Goal: Information Seeking & Learning: Find specific fact

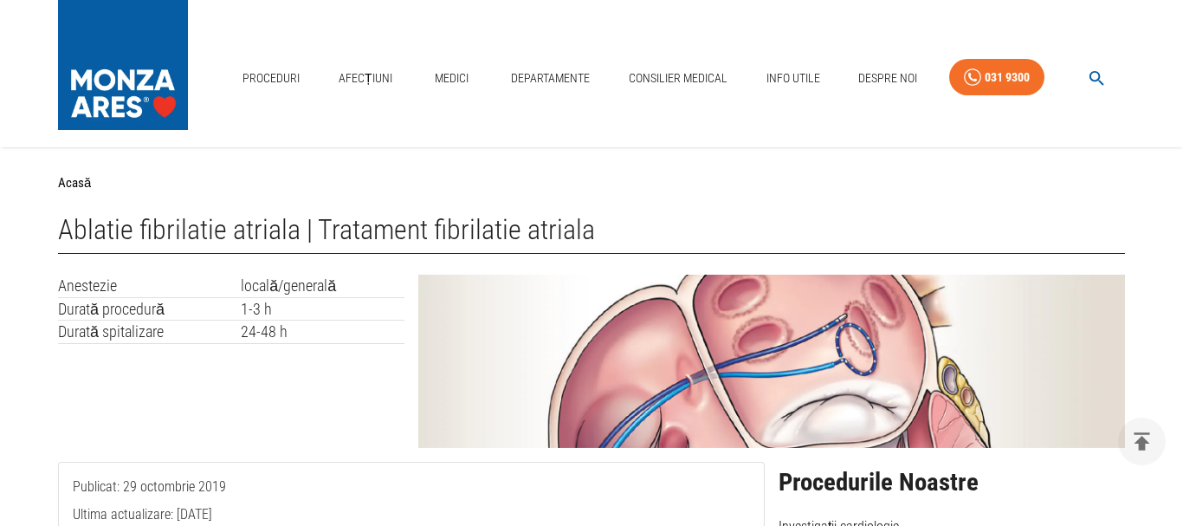
scroll to position [2013, 0]
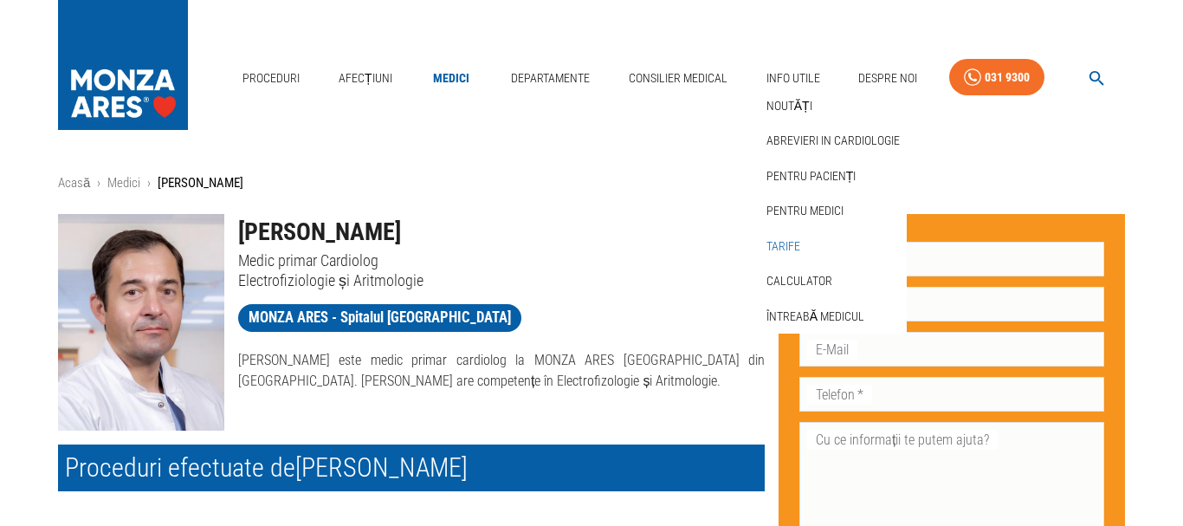
click at [780, 243] on link "Tarife" at bounding box center [783, 246] width 41 height 29
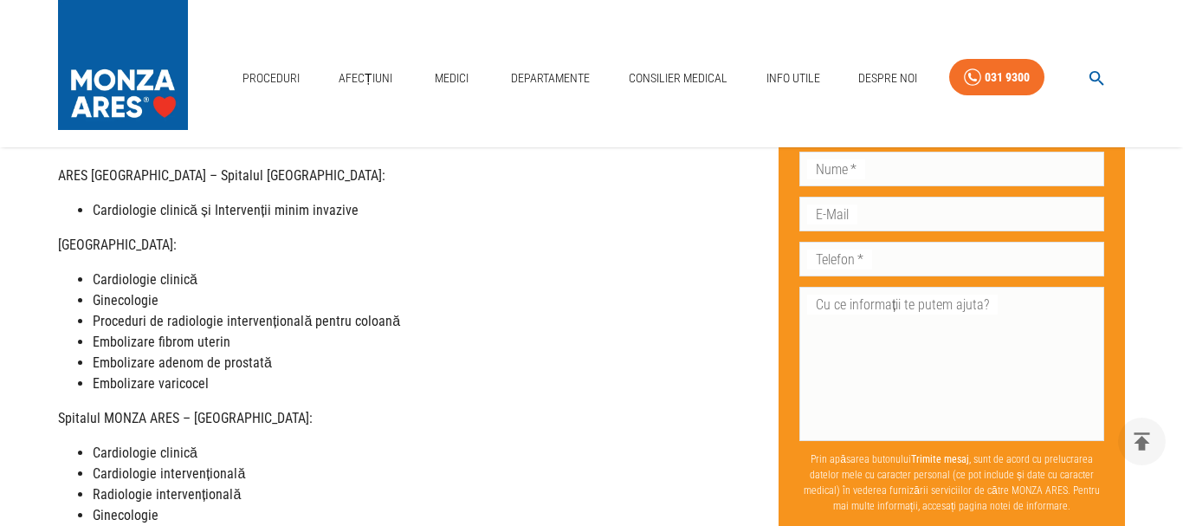
scroll to position [265, 0]
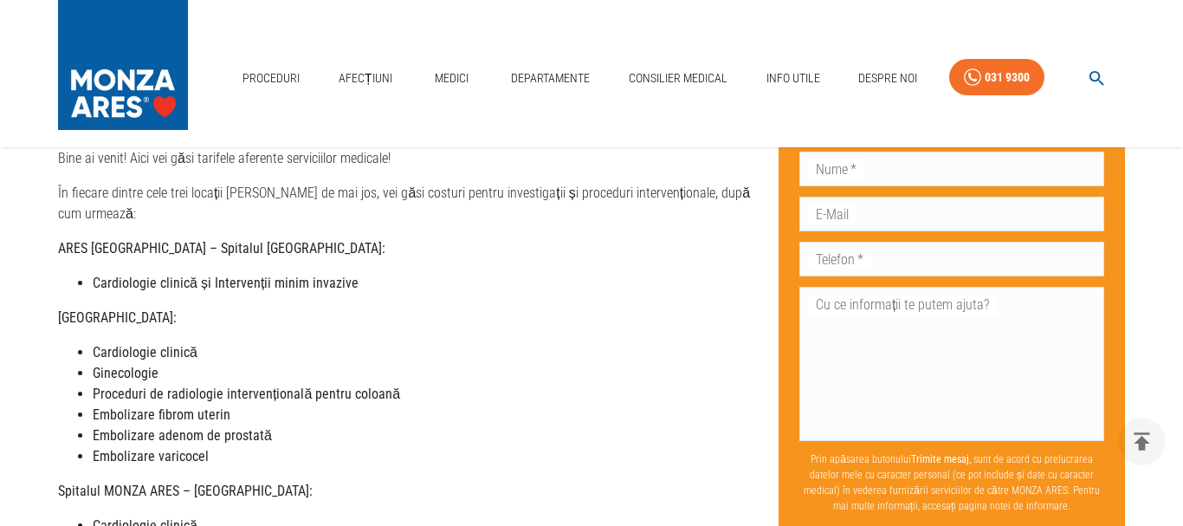
click at [259, 275] on strong "Cardiologie clinică și Intervenții minim invazive" at bounding box center [226, 283] width 266 height 16
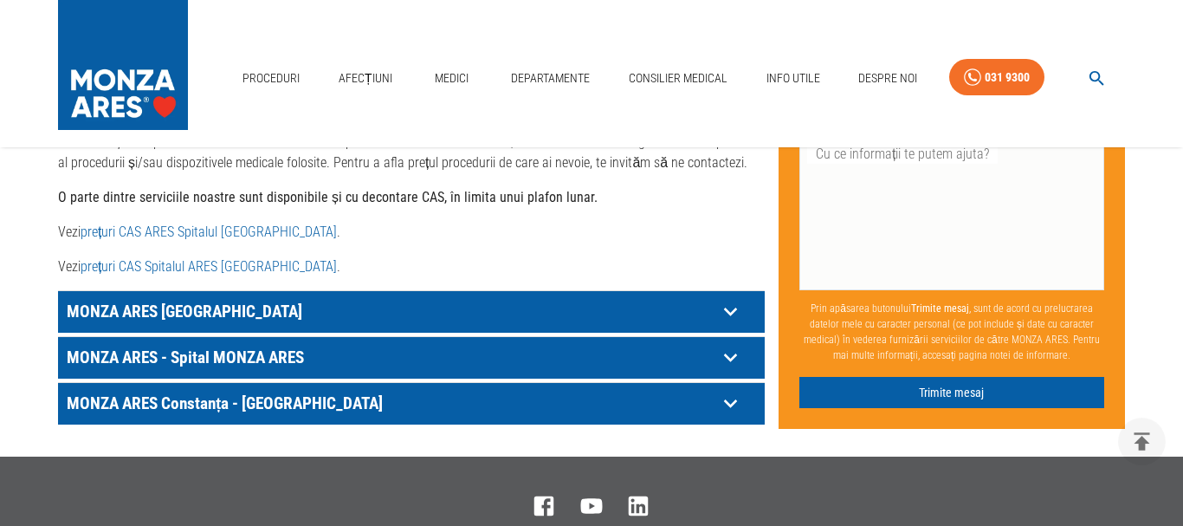
scroll to position [972, 0]
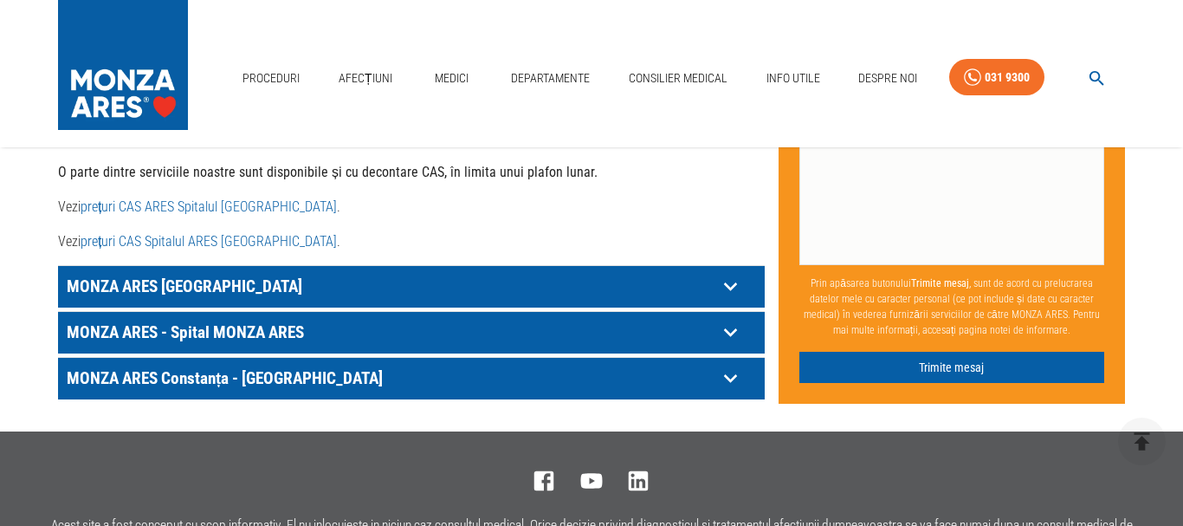
click at [724, 277] on icon at bounding box center [730, 286] width 27 height 27
click at [730, 273] on icon at bounding box center [730, 286] width 27 height 27
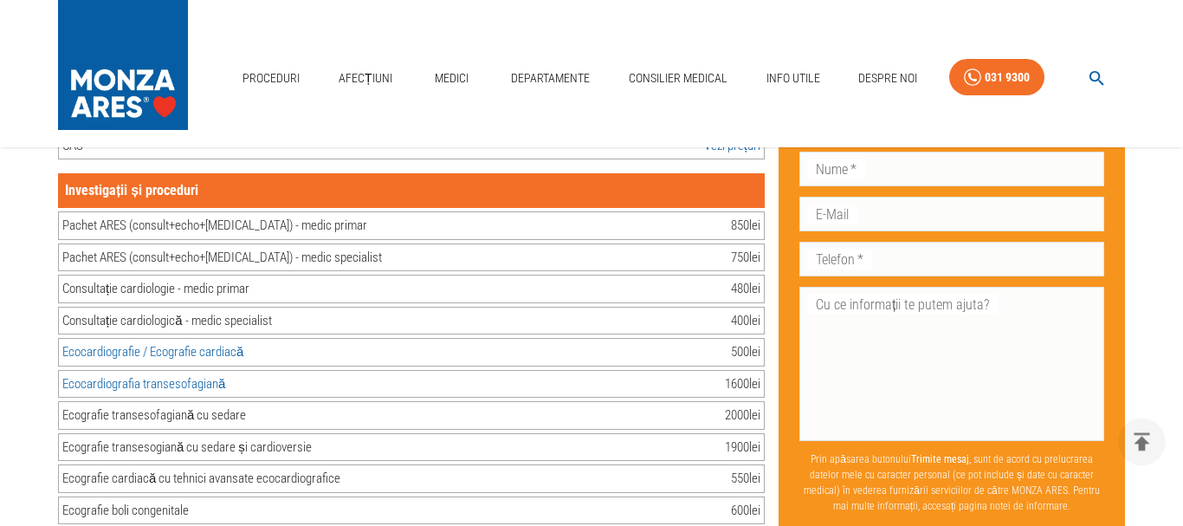
scroll to position [1237, 0]
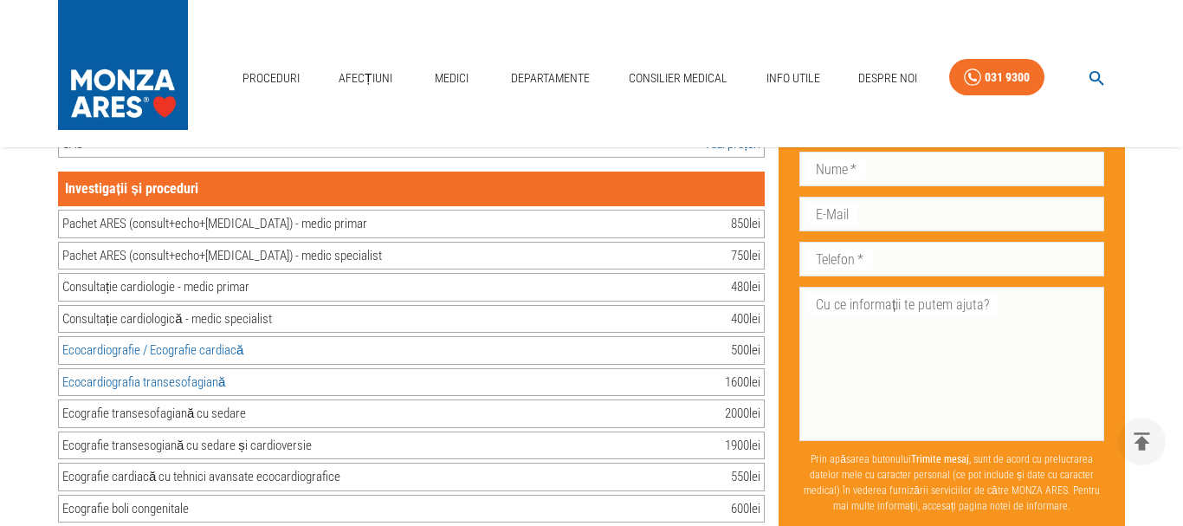
click at [489, 210] on div "Pachet ARES (consult+echo+[MEDICAL_DATA]) - medic primar 850 lei" at bounding box center [411, 224] width 707 height 29
click at [422, 340] on div "Ecocardiografie / Ecografie cardiacă 500 lei" at bounding box center [411, 350] width 707 height 29
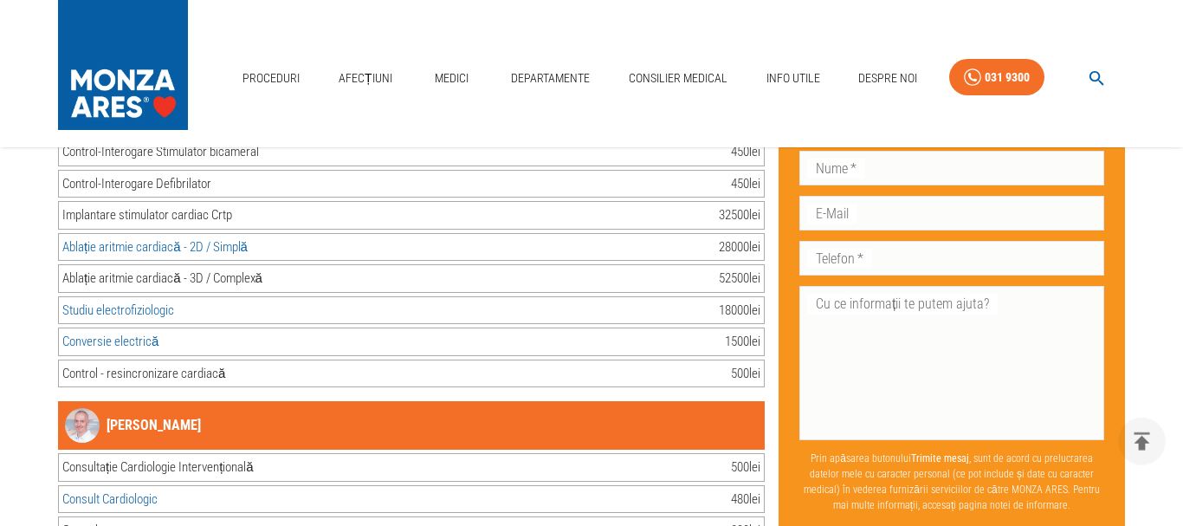
scroll to position [2827, 0]
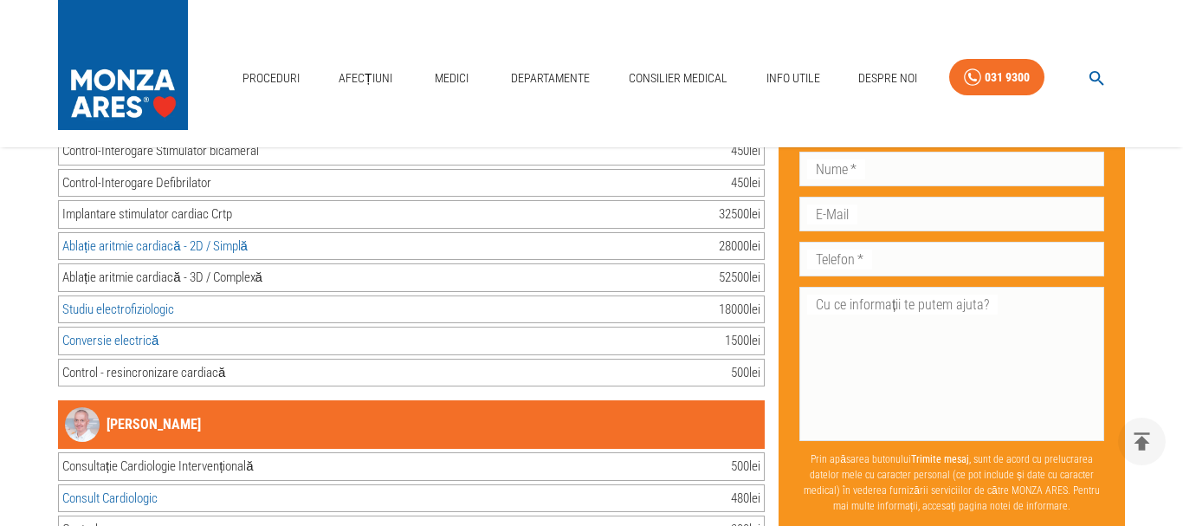
click at [728, 268] on div "52500 lei" at bounding box center [740, 278] width 42 height 20
click at [582, 266] on div "Ablație aritmie cardiacă - 3D / Complexă 52500 lei" at bounding box center [411, 277] width 707 height 29
click at [519, 295] on div "Studiu electrofiziologic 18000 lei" at bounding box center [411, 309] width 707 height 29
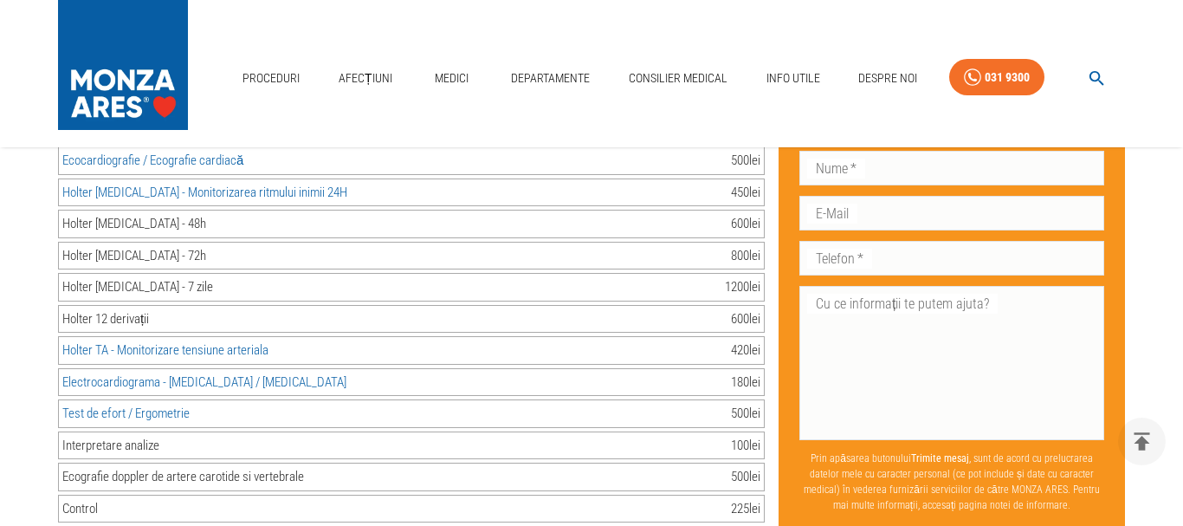
scroll to position [7952, 0]
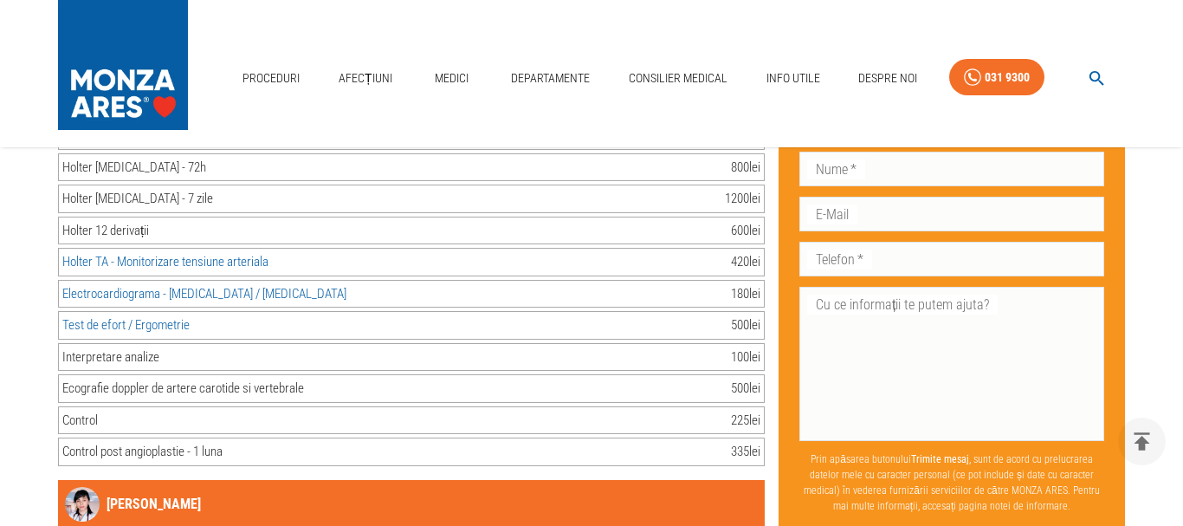
click at [437, 411] on div "Control 225 lei" at bounding box center [411, 420] width 707 height 29
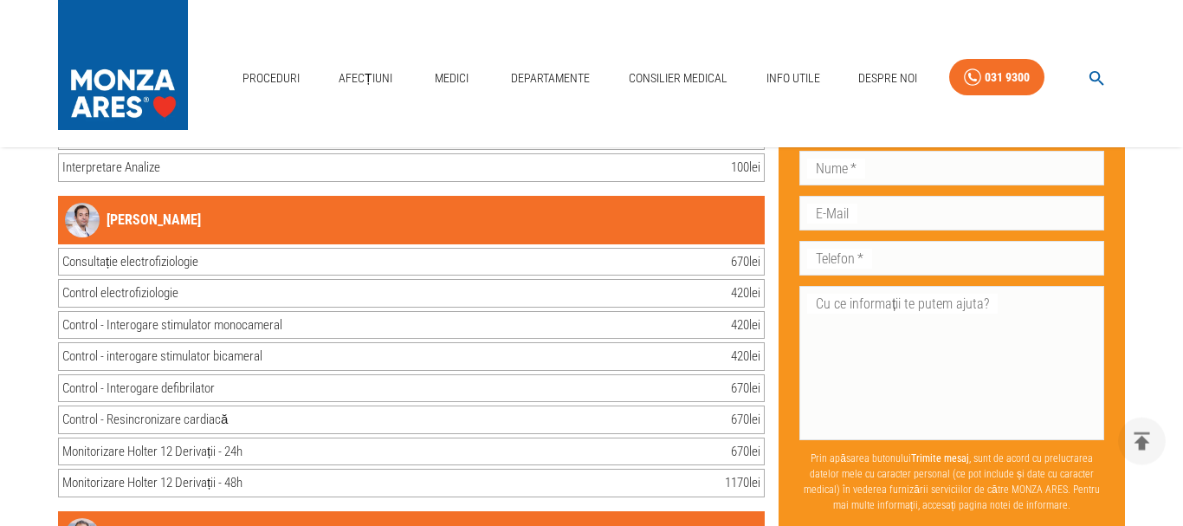
scroll to position [29510, 0]
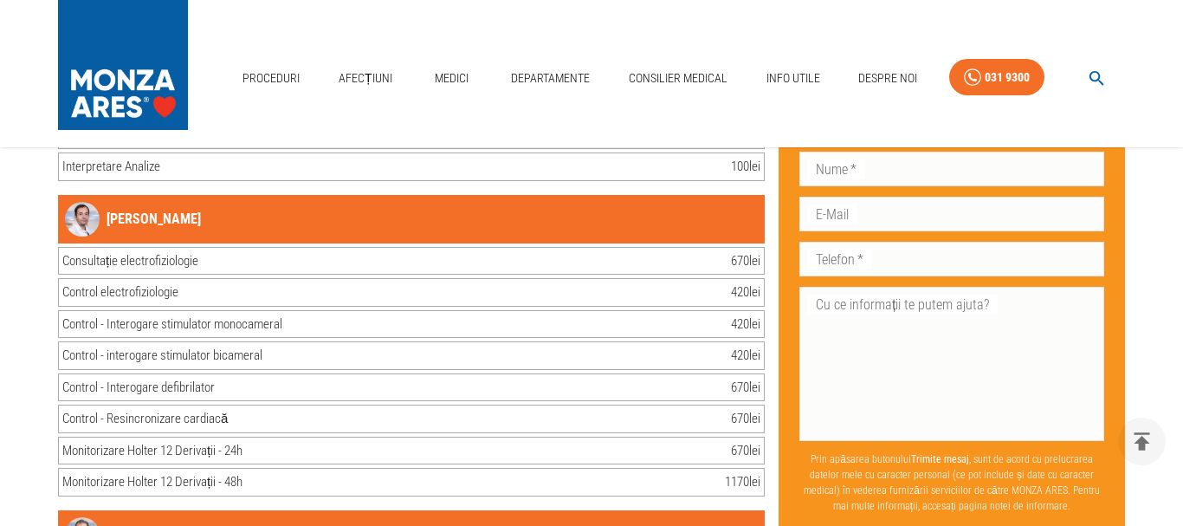
click at [325, 469] on div "Monitorizare Holter 12 Derivații - 48h 1170 lei" at bounding box center [411, 482] width 707 height 29
drag, startPoint x: 199, startPoint y: 244, endPoint x: 124, endPoint y: 249, distance: 75.5
click at [124, 249] on div "Consultație electrofiziologie 670 lei" at bounding box center [411, 261] width 707 height 29
copy div "electrofiziologie"
